Goal: Information Seeking & Learning: Check status

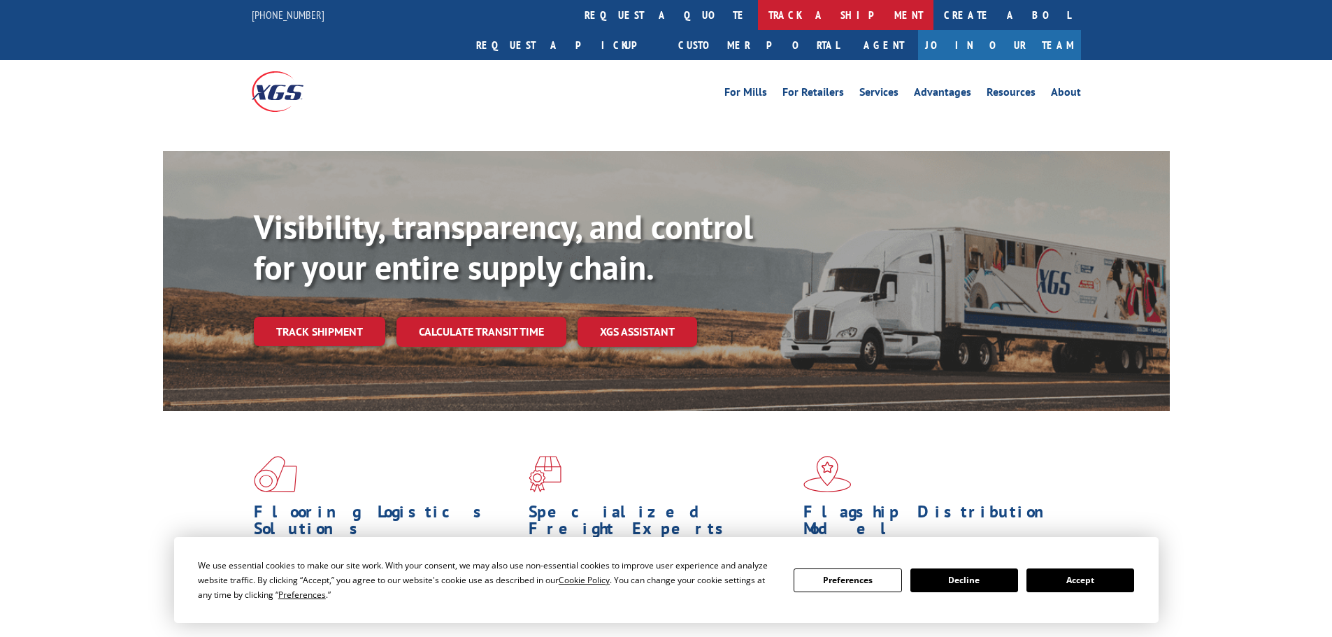
click at [758, 10] on link "track a shipment" at bounding box center [846, 15] width 176 height 30
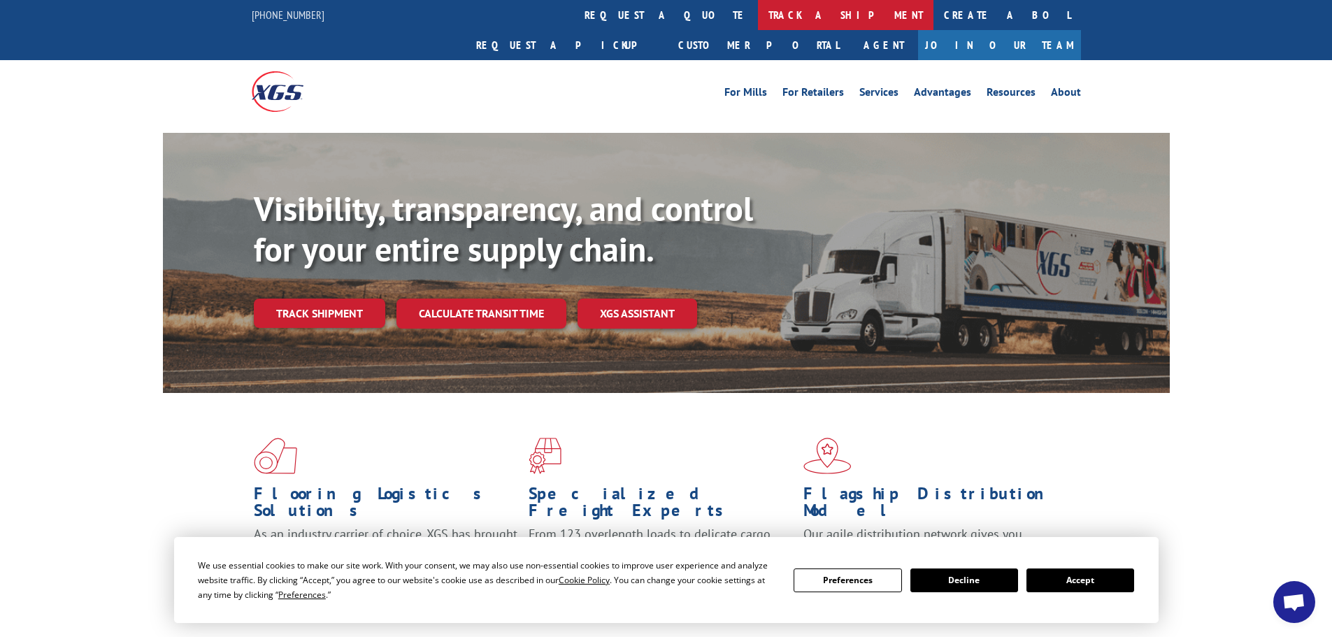
click at [758, 14] on link "track a shipment" at bounding box center [846, 15] width 176 height 30
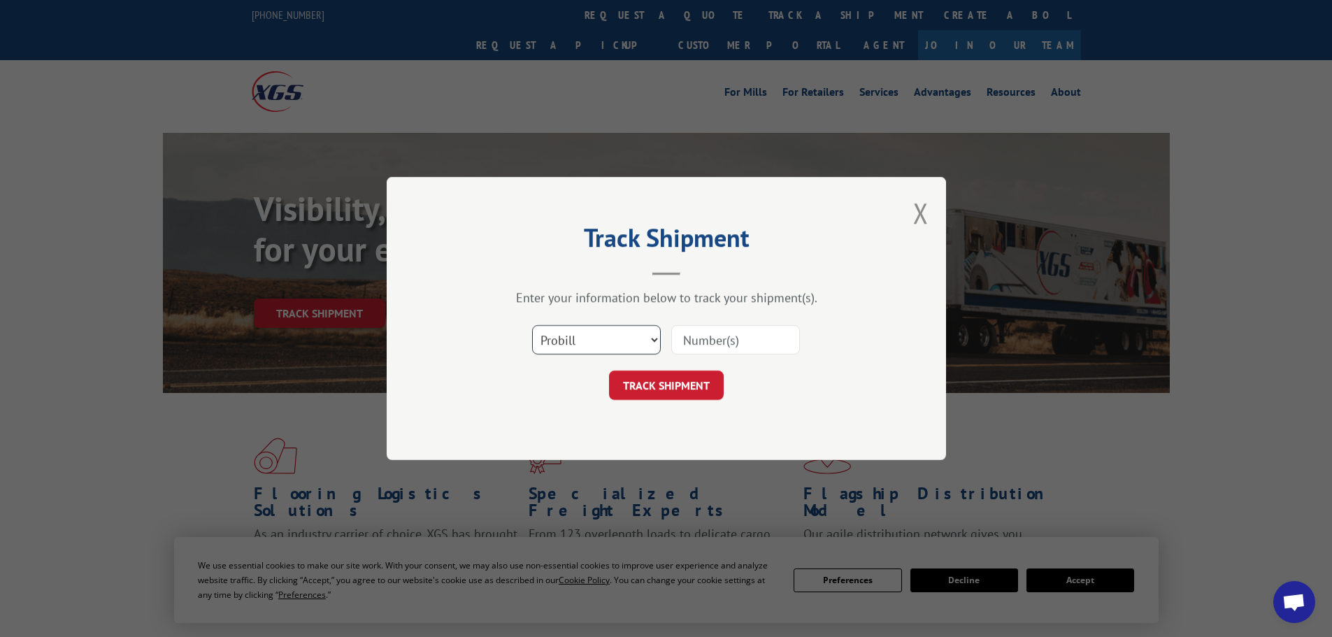
click at [582, 340] on select "Select category... Probill BOL PO" at bounding box center [596, 339] width 129 height 29
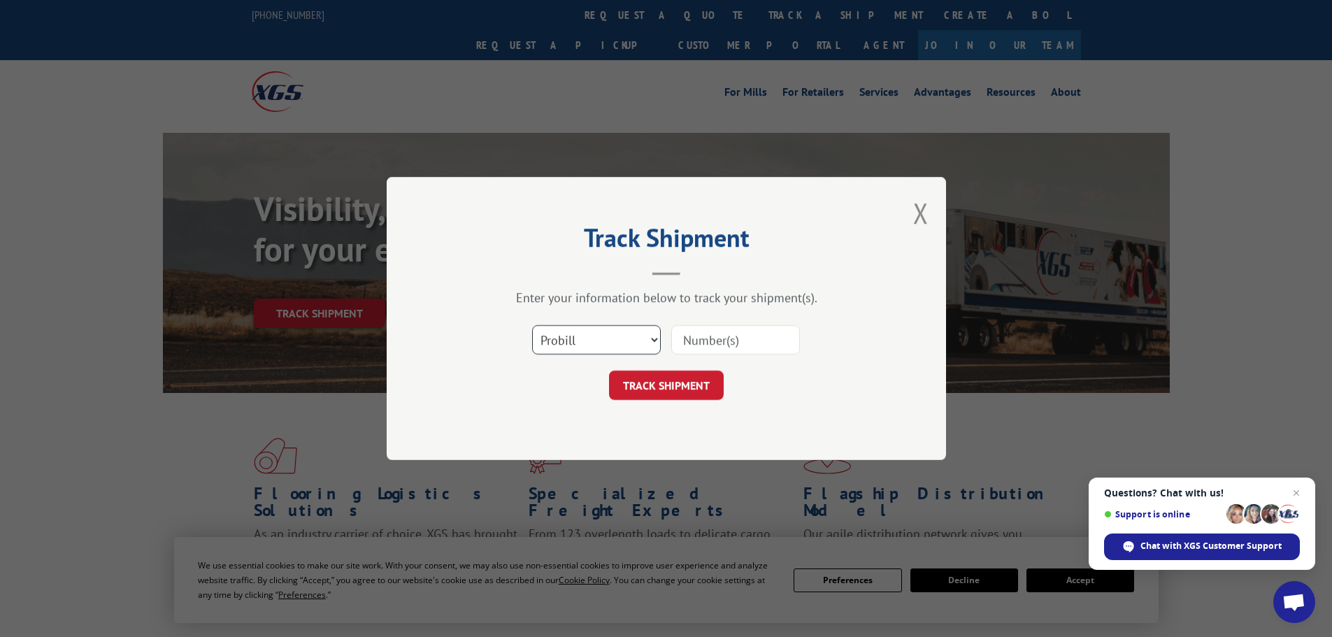
select select "bol"
click at [532, 325] on select "Select category... Probill BOL PO" at bounding box center [596, 339] width 129 height 29
click at [727, 331] on input at bounding box center [735, 339] width 129 height 29
paste input "5212943"
type input "5212943"
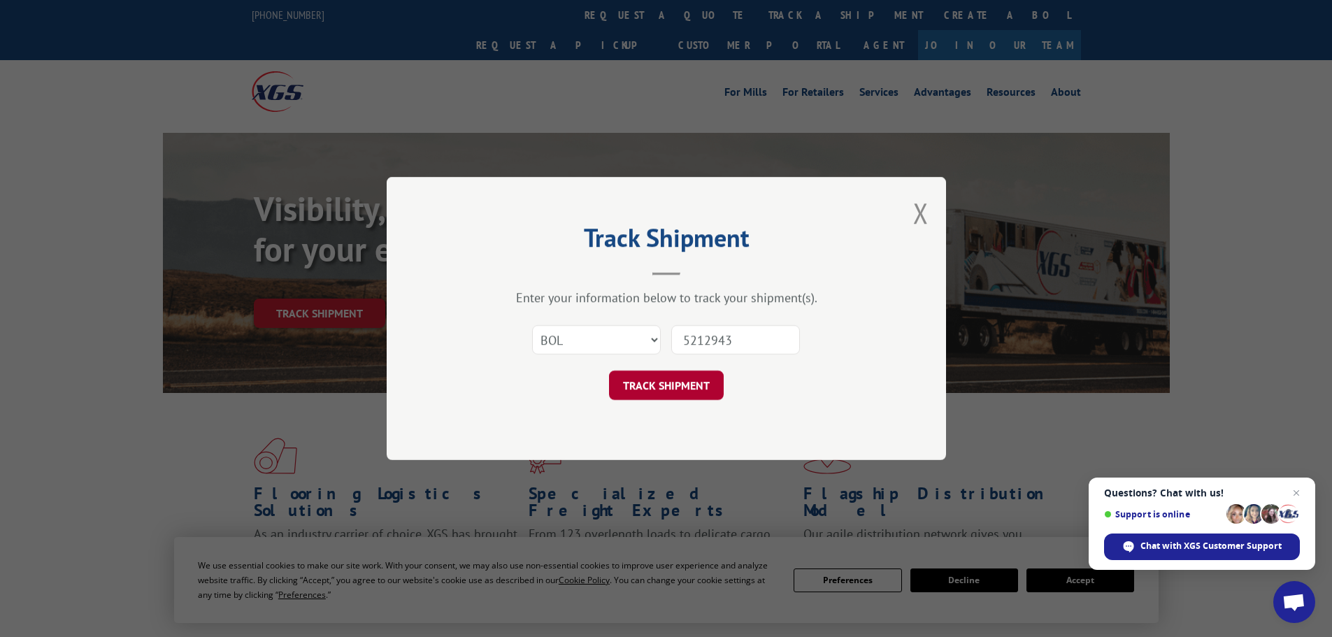
click at [706, 382] on button "TRACK SHIPMENT" at bounding box center [666, 385] width 115 height 29
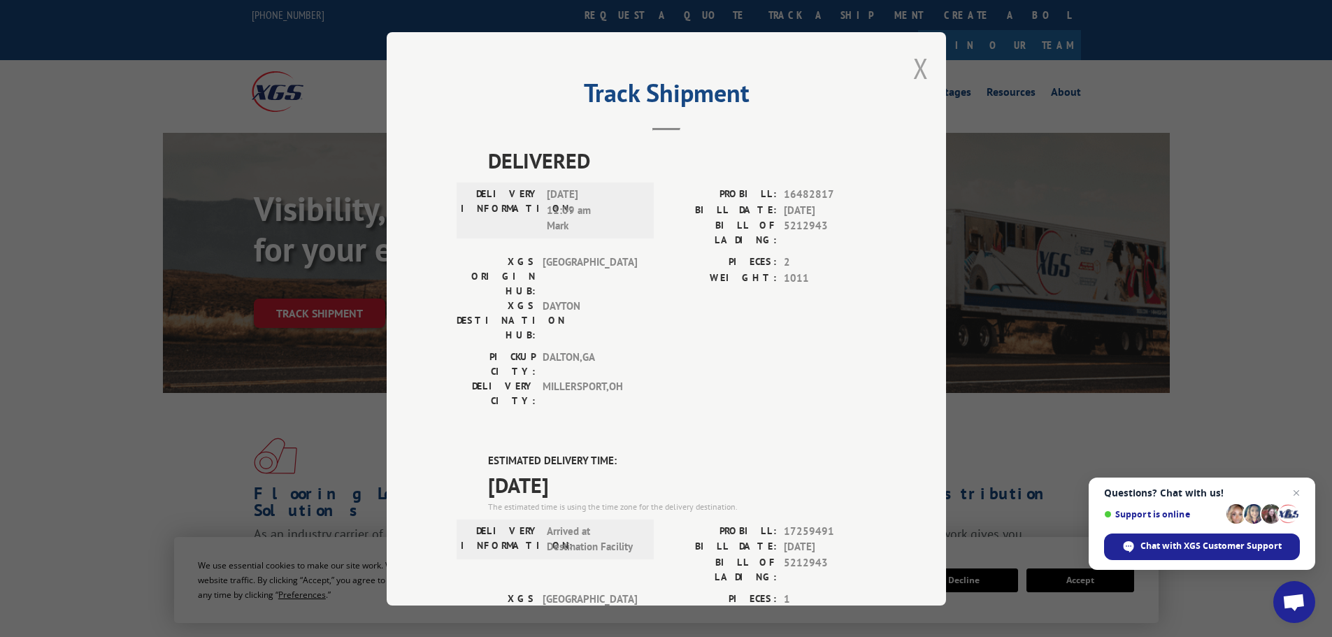
click at [917, 71] on button "Close modal" at bounding box center [920, 68] width 15 height 37
